Goal: Navigation & Orientation: Find specific page/section

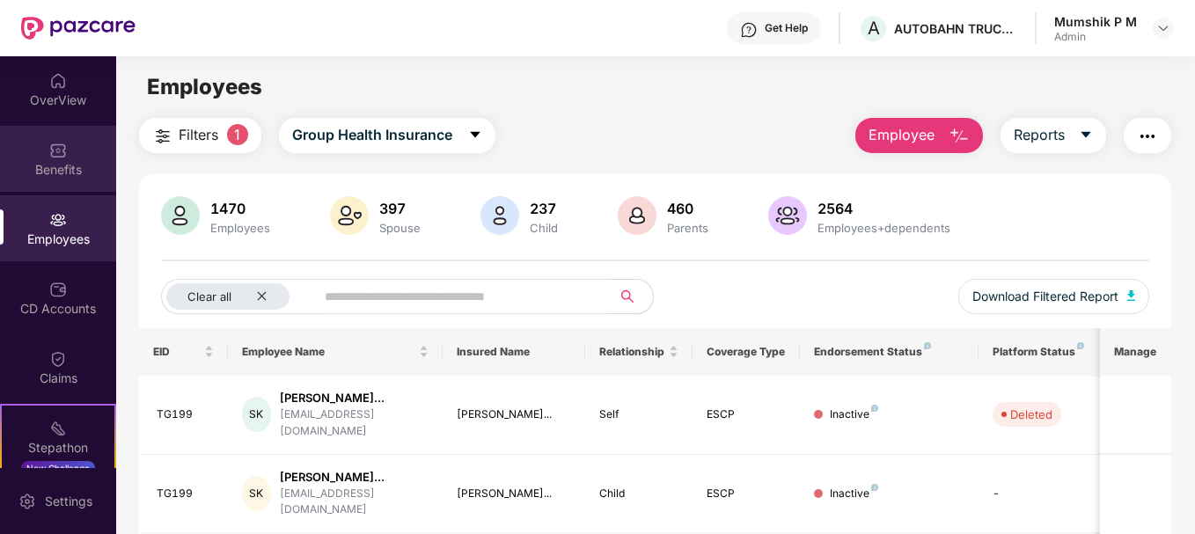
click at [68, 161] on div "Benefits" at bounding box center [58, 170] width 116 height 18
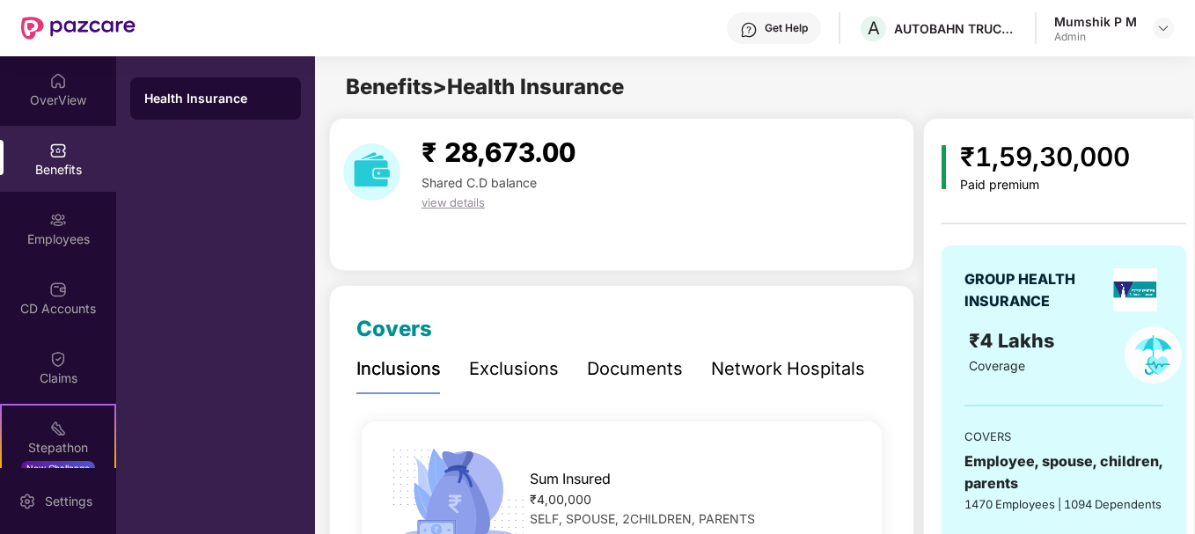
click at [440, 201] on span "view details" at bounding box center [452, 202] width 63 height 14
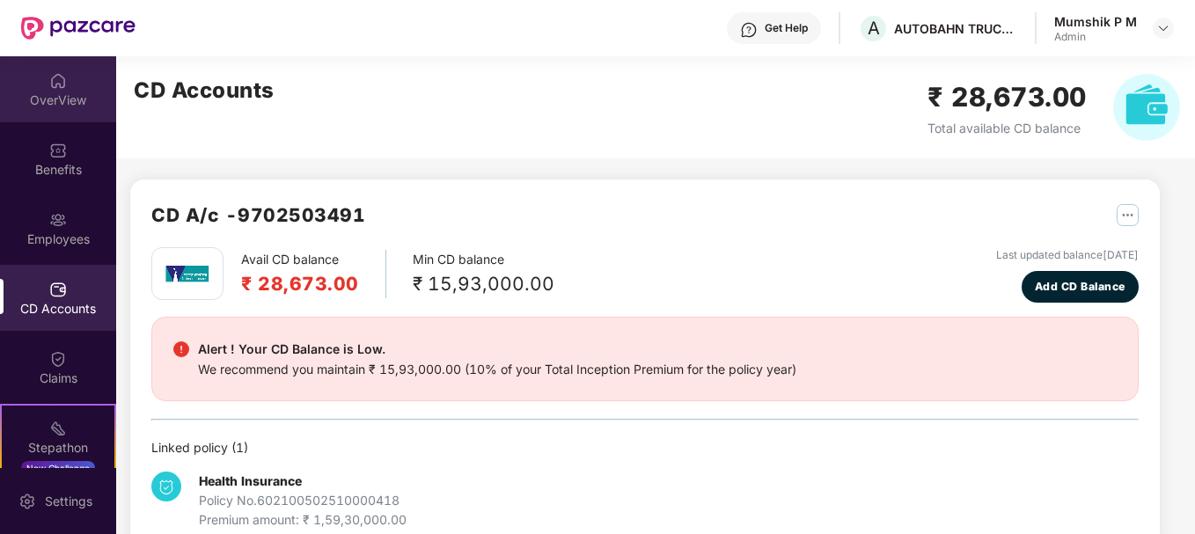
click at [61, 99] on div "OverView" at bounding box center [58, 100] width 116 height 18
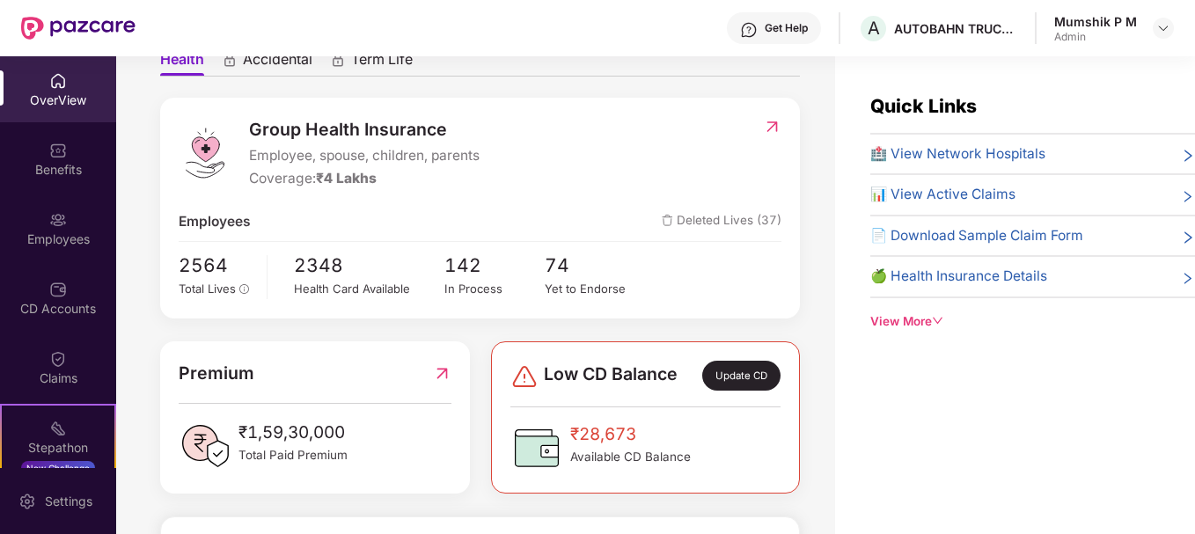
scroll to position [186, 0]
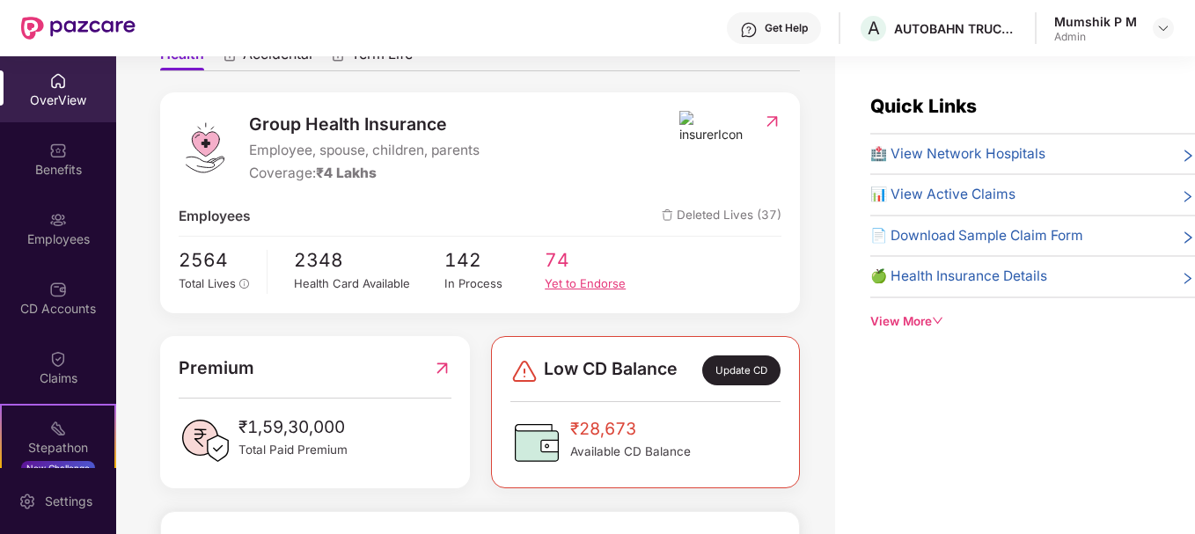
click at [553, 282] on div "Yet to Endorse" at bounding box center [595, 283] width 100 height 18
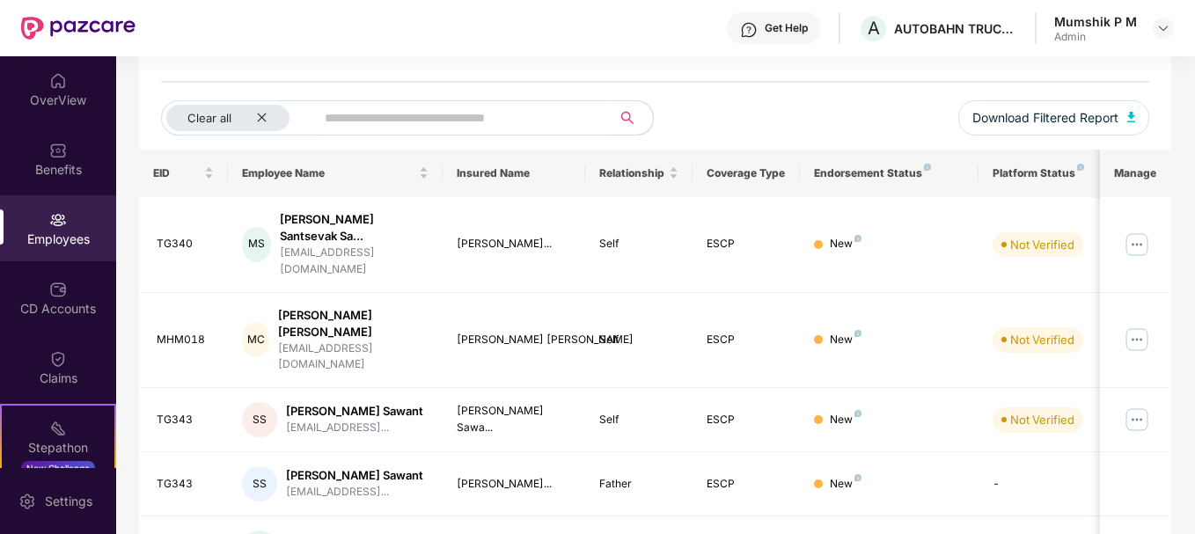
scroll to position [178, 0]
